Goal: Find specific page/section: Find specific page/section

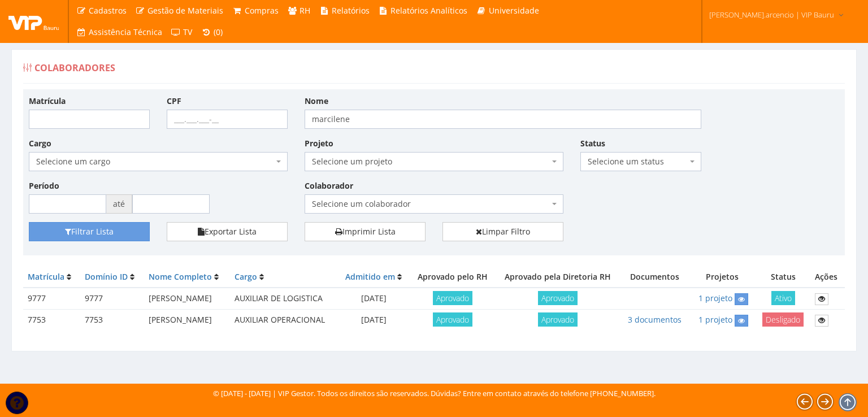
click at [25, 24] on img at bounding box center [33, 21] width 51 height 17
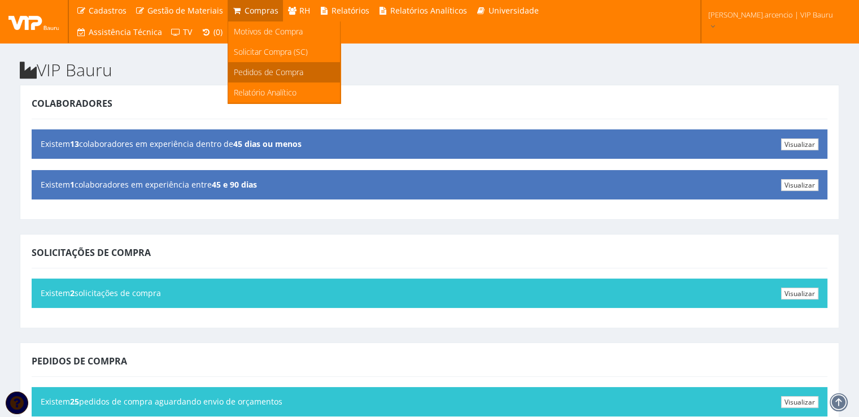
click at [253, 68] on span "Pedidos de Compra" at bounding box center [269, 72] width 70 height 11
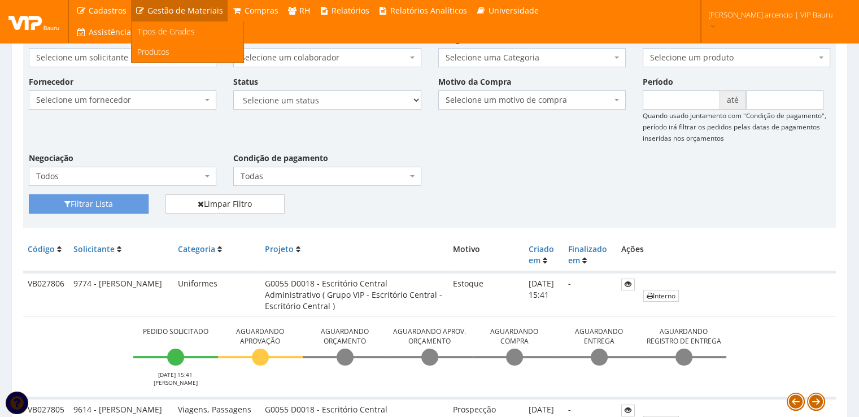
scroll to position [57, 0]
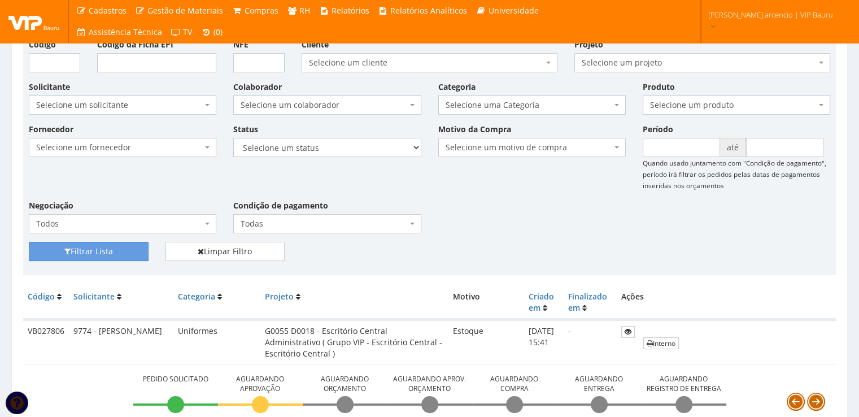
click at [32, 20] on img at bounding box center [33, 21] width 51 height 17
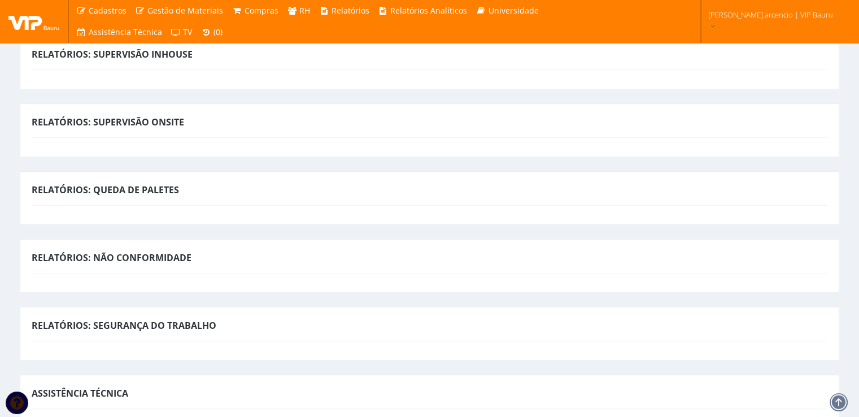
scroll to position [622, 0]
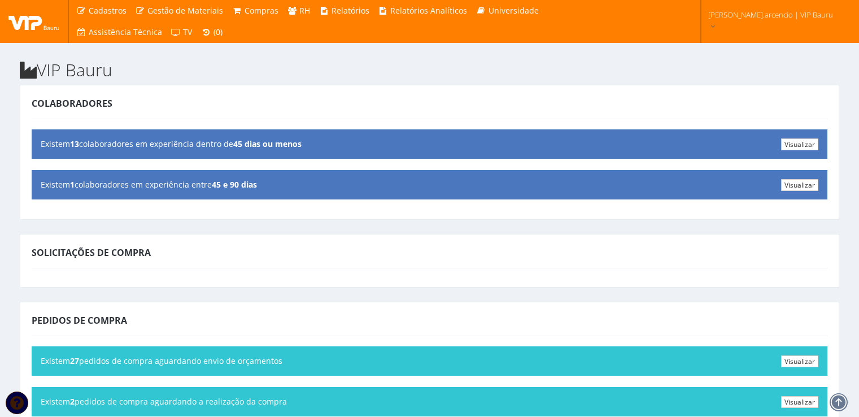
scroll to position [622, 0]
